Goal: Task Accomplishment & Management: Complete application form

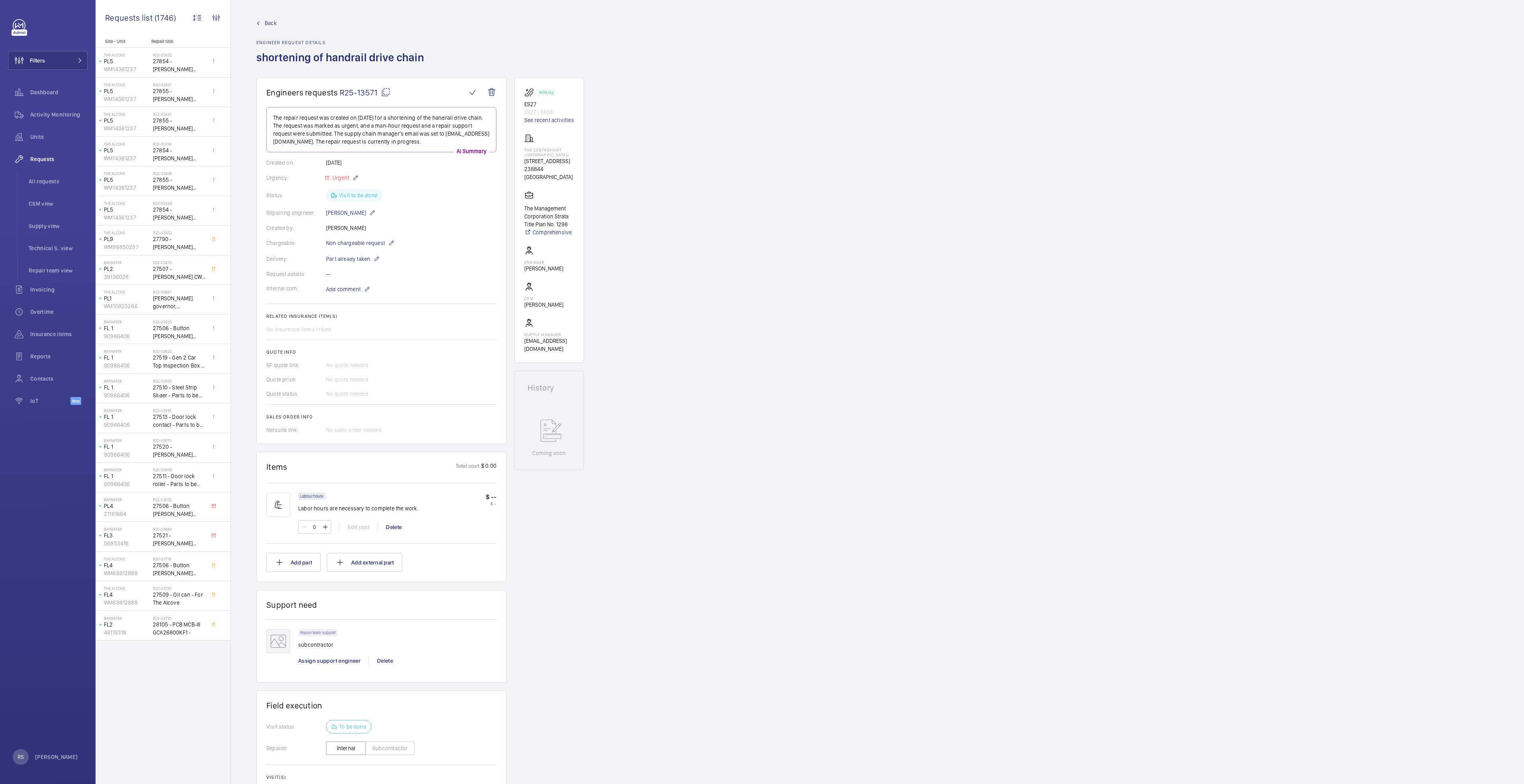
click at [272, 22] on span "Back" at bounding box center [271, 22] width 12 height 8
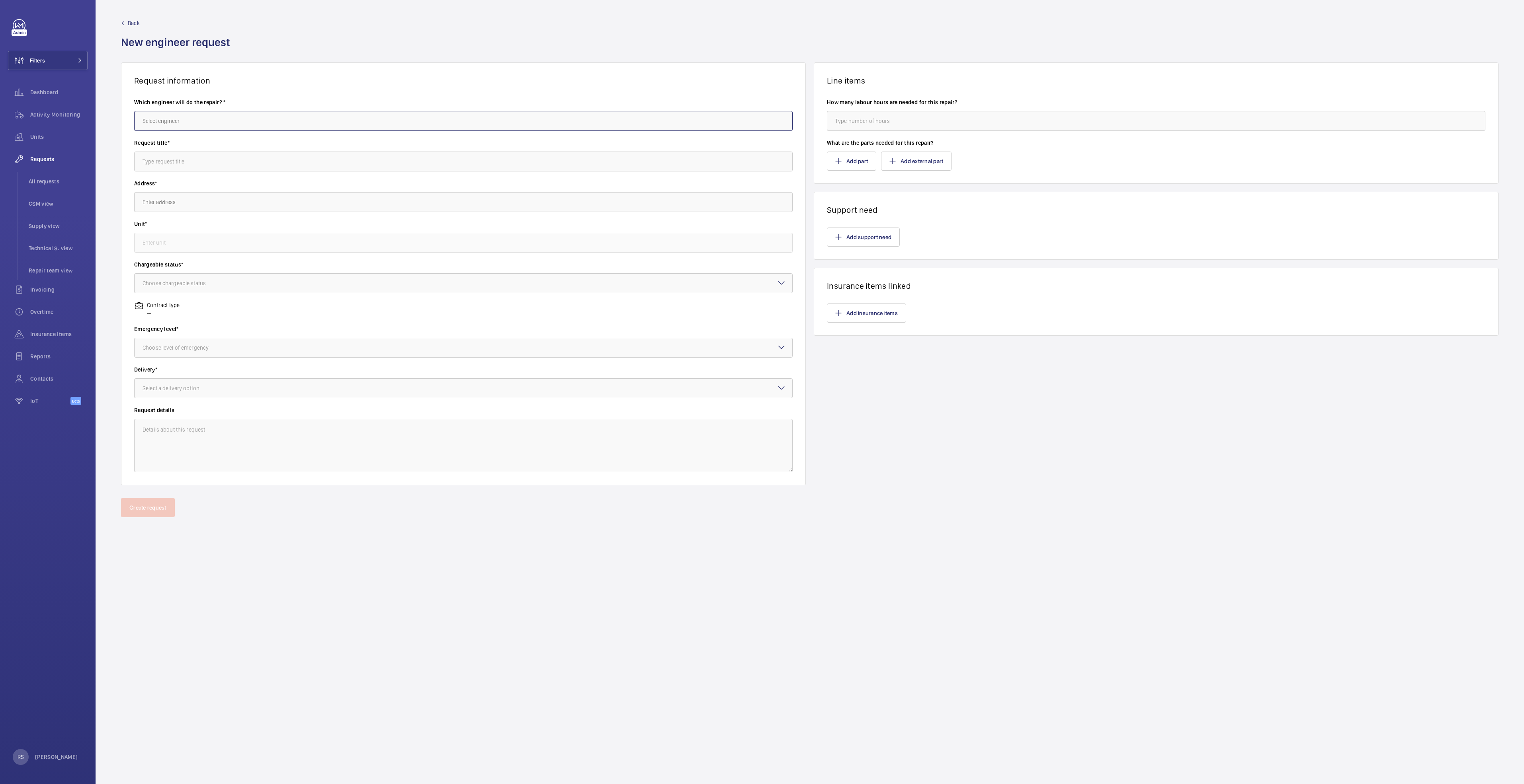
click at [255, 116] on input "text" at bounding box center [463, 121] width 658 height 20
type input "hafiz"
click at [179, 200] on input "text" at bounding box center [463, 202] width 658 height 20
click at [179, 159] on input "text" at bounding box center [463, 161] width 658 height 20
type input "Oil"
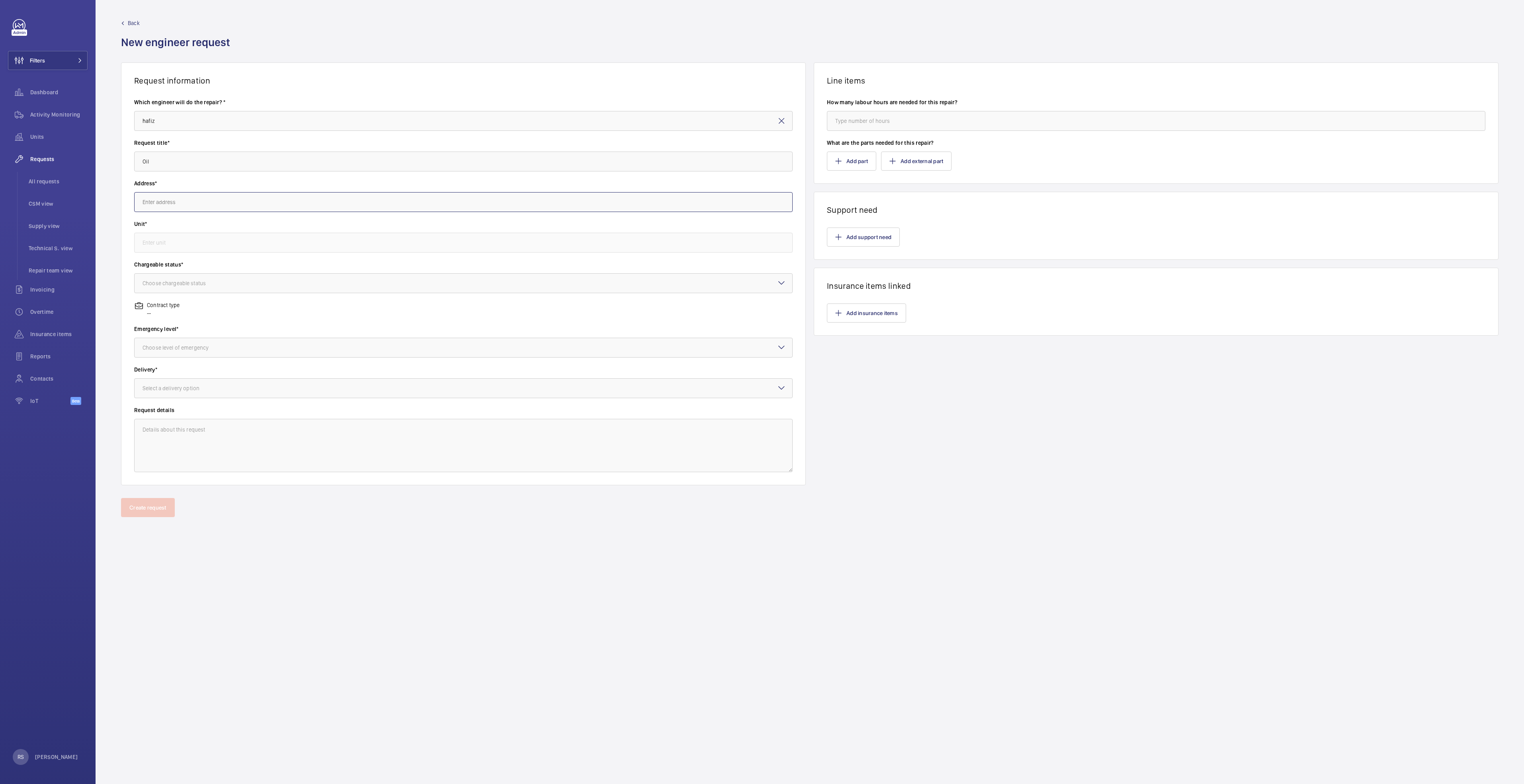
click at [196, 203] on input "text" at bounding box center [463, 202] width 658 height 20
click at [229, 129] on input "hafiz" at bounding box center [463, 121] width 658 height 20
type input "h"
click at [172, 142] on span "[PERSON_NAME] Dela [PERSON_NAME]" at bounding box center [189, 144] width 93 height 8
click at [166, 147] on wm-front-input "Request title* Oil" at bounding box center [463, 155] width 658 height 33
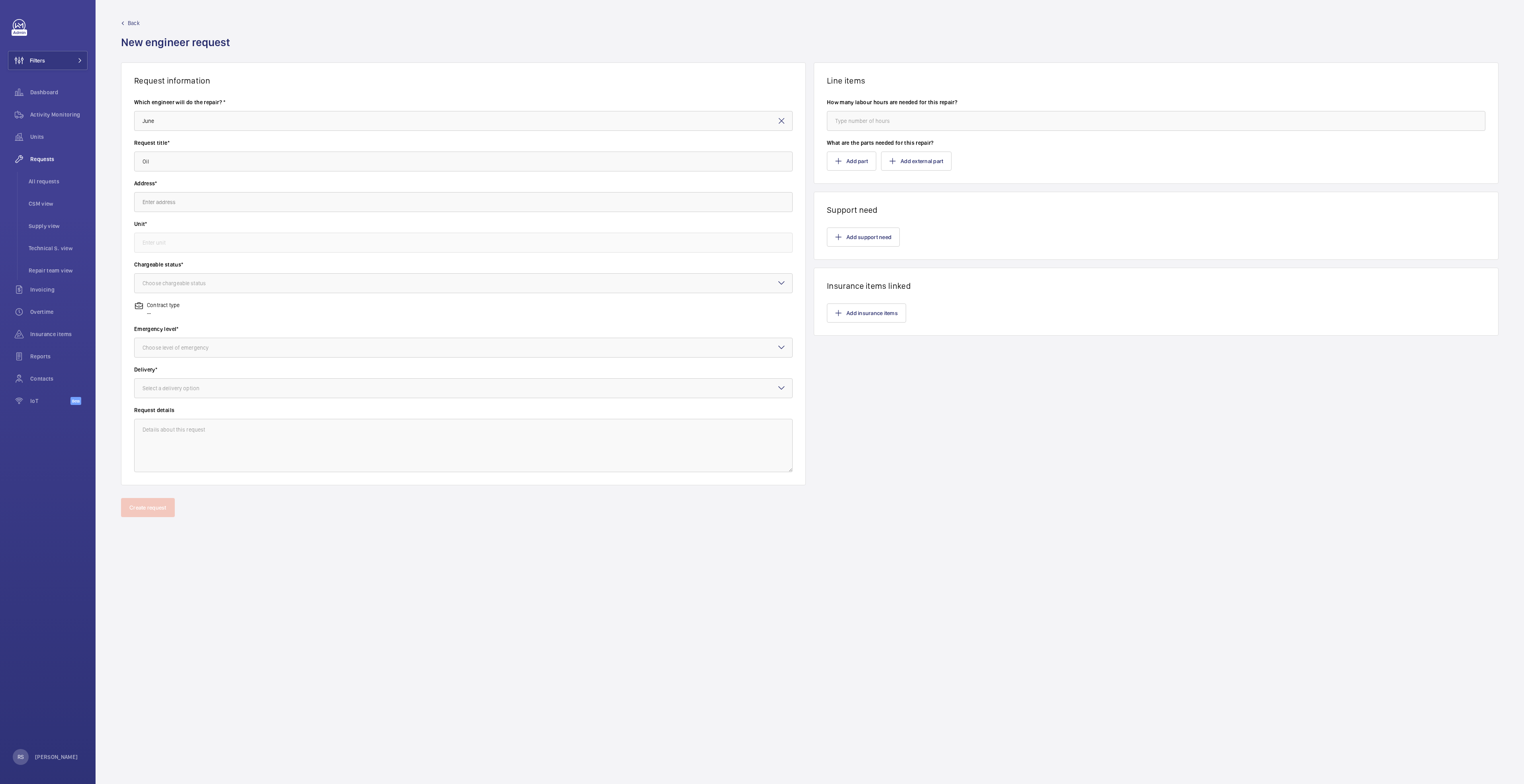
type input "[PERSON_NAME] Dela [PERSON_NAME]"
click at [187, 203] on input "text" at bounding box center [463, 202] width 658 height 20
click at [249, 225] on span "[GEOGRAPHIC_DATA] ([GEOGRAPHIC_DATA]) [STREET_ADDRESS]" at bounding box center [219, 225] width 153 height 8
click at [206, 223] on label "Unit*" at bounding box center [463, 223] width 658 height 8
type input "[GEOGRAPHIC_DATA] ([GEOGRAPHIC_DATA]) [STREET_ADDRESS]"
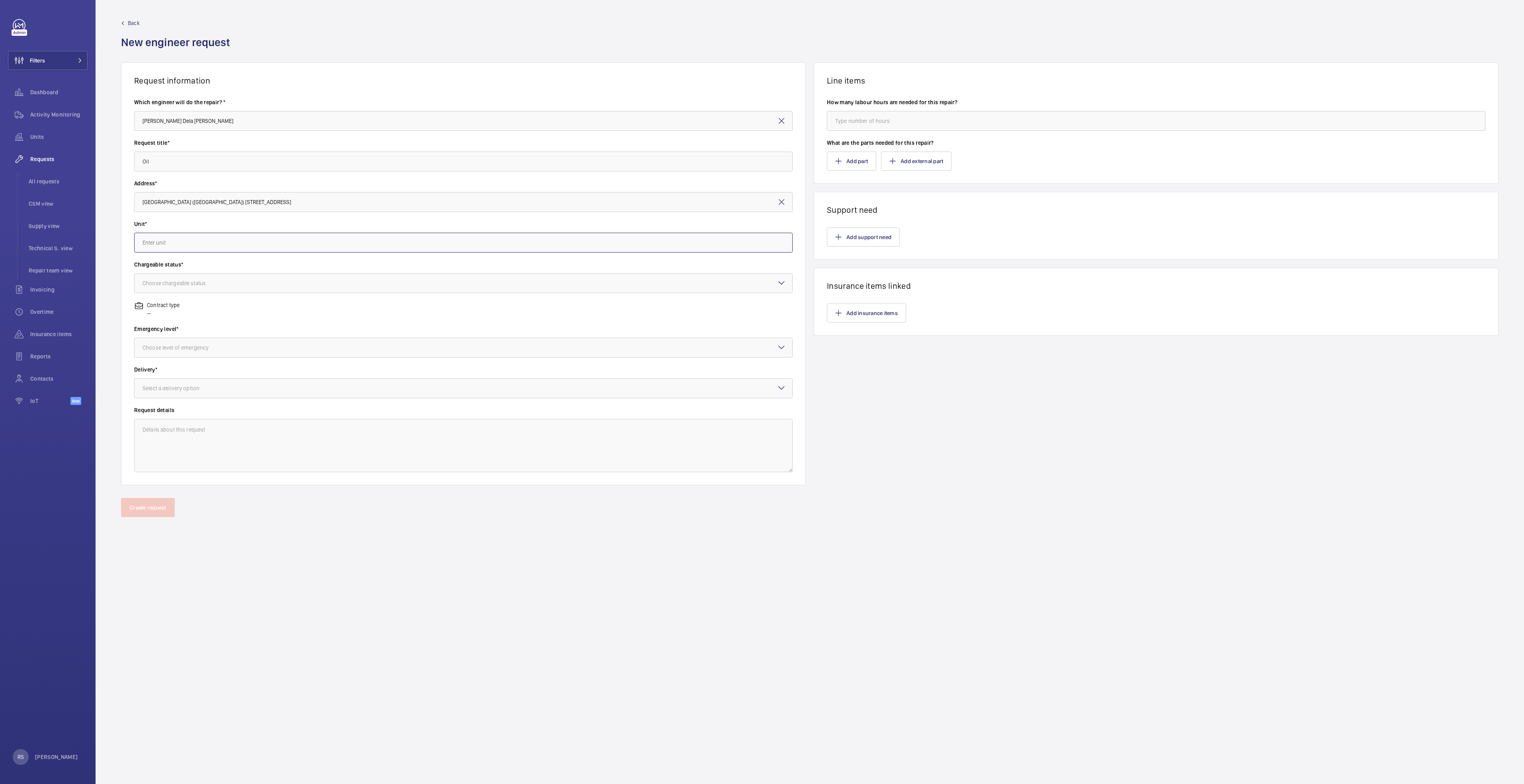
click at [187, 237] on input "text" at bounding box center [463, 243] width 658 height 20
click at [176, 267] on span "ESE1-05 / E2022 - E2-5 (NP2)" at bounding box center [178, 266] width 71 height 8
click at [171, 268] on label "Chargeable status*" at bounding box center [463, 264] width 658 height 8
type input "ESE1-05 / E2022 - E2-5 (NP2)"
click at [176, 280] on div "Choose chargeable status" at bounding box center [184, 283] width 83 height 8
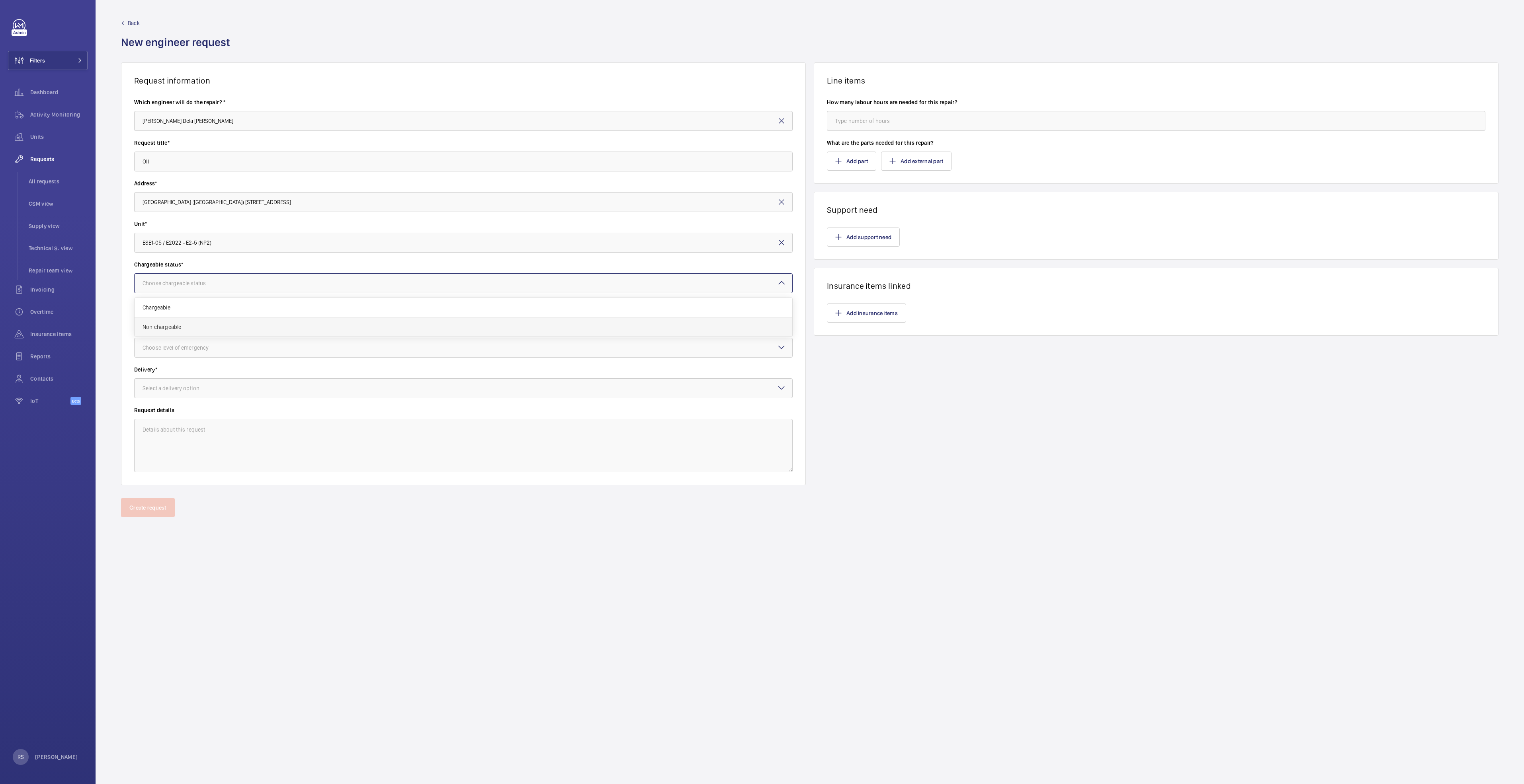
click at [158, 322] on div "Non chargeable" at bounding box center [463, 327] width 658 height 19
click at [189, 354] on div at bounding box center [463, 348] width 658 height 19
click at [173, 407] on span "Urgent" at bounding box center [463, 410] width 642 height 8
click at [175, 391] on div "Select a delivery option" at bounding box center [181, 388] width 77 height 8
click at [182, 454] on span "Singapore office" at bounding box center [463, 451] width 642 height 8
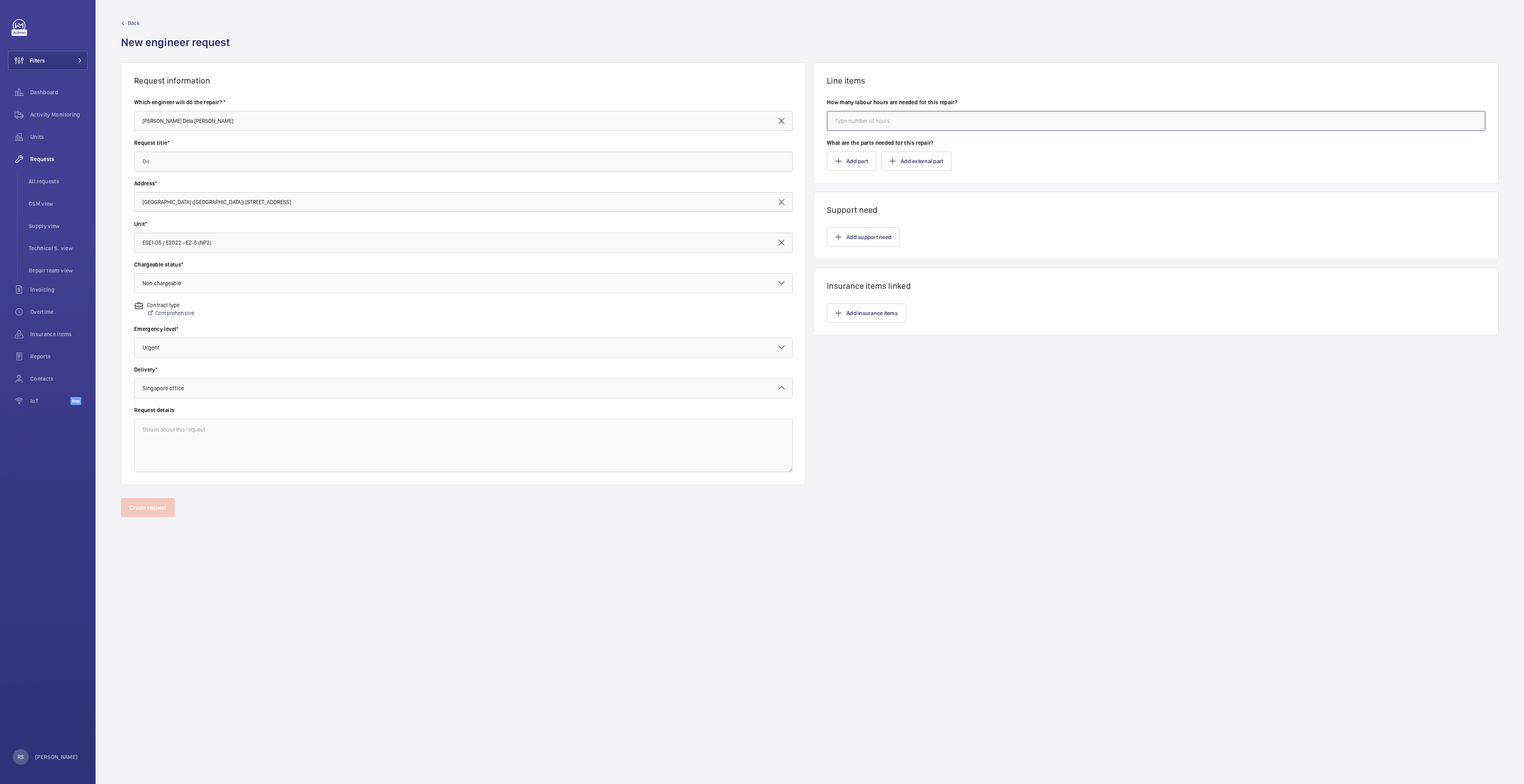
click at [897, 120] on input "number" at bounding box center [1156, 121] width 658 height 20
type input "0"
click at [840, 161] on mat-icon "button" at bounding box center [838, 161] width 7 height 7
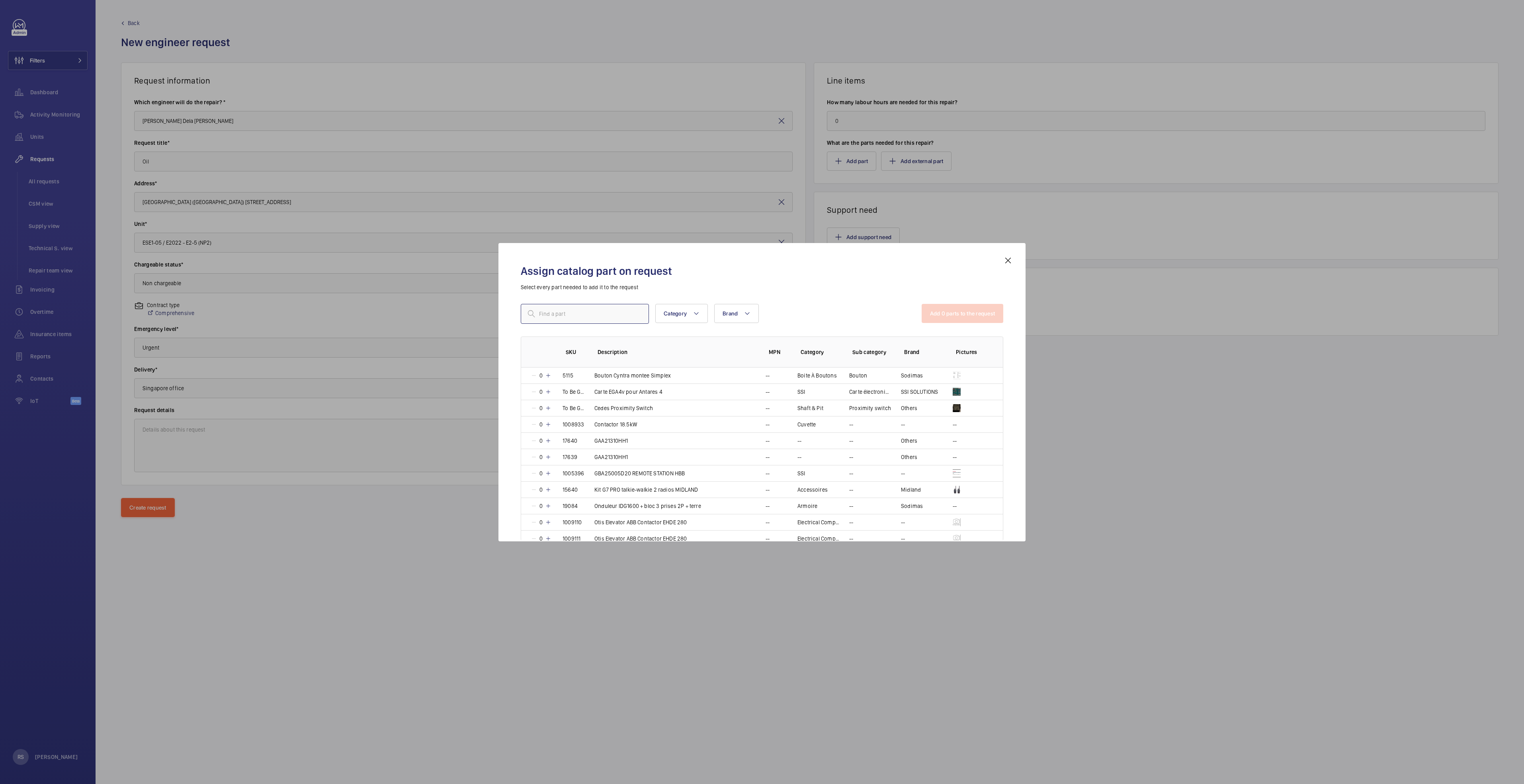
click at [581, 311] on input "text" at bounding box center [585, 314] width 128 height 20
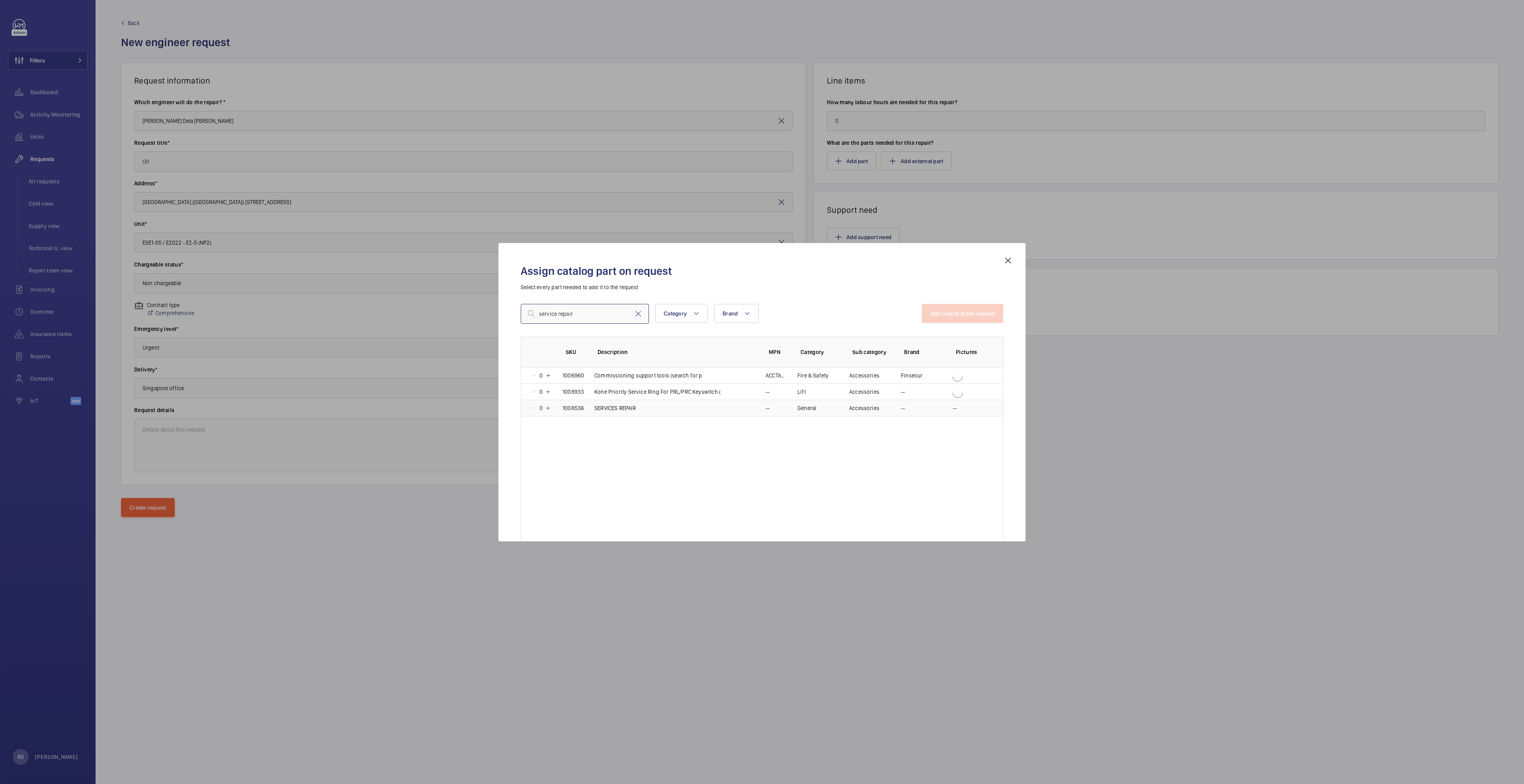
type input "service repair"
click at [550, 409] on mat-icon at bounding box center [548, 408] width 7 height 7
click at [961, 311] on button "Add 1 parts to the request" at bounding box center [963, 313] width 81 height 19
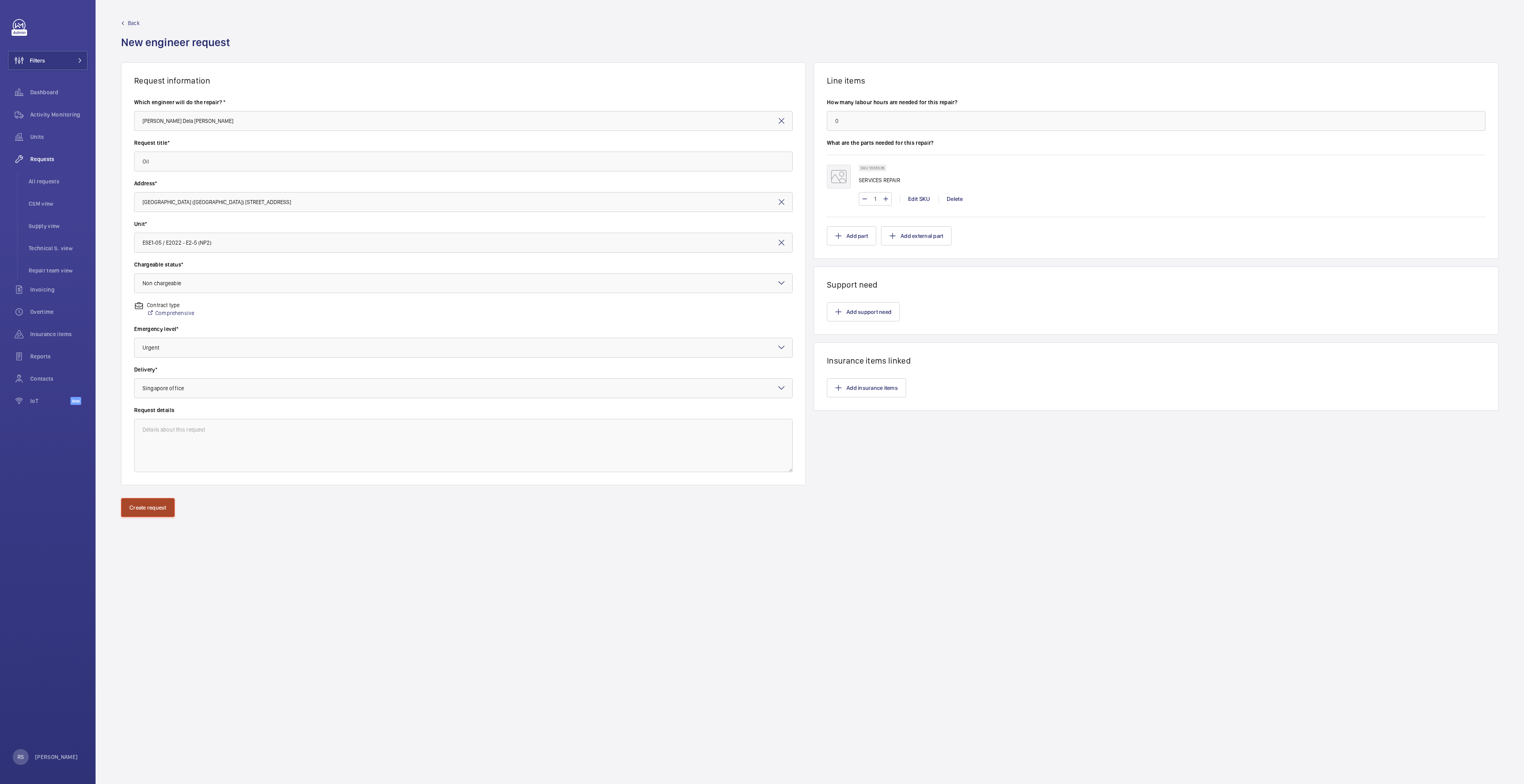
click at [147, 506] on button "Create request" at bounding box center [148, 508] width 54 height 19
